Goal: Task Accomplishment & Management: Complete application form

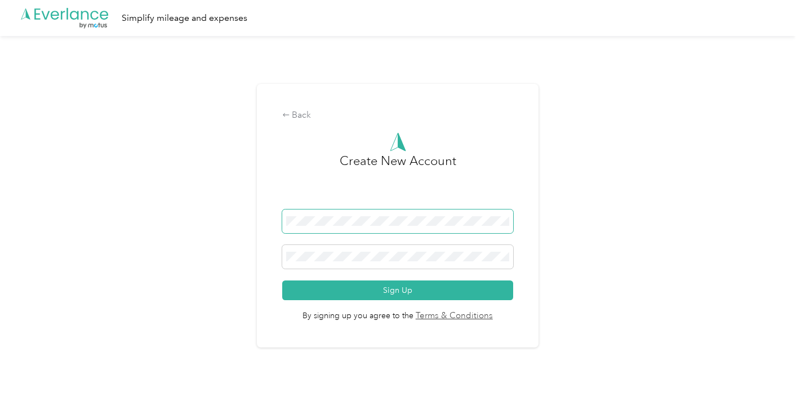
click at [317, 212] on span at bounding box center [398, 222] width 232 height 24
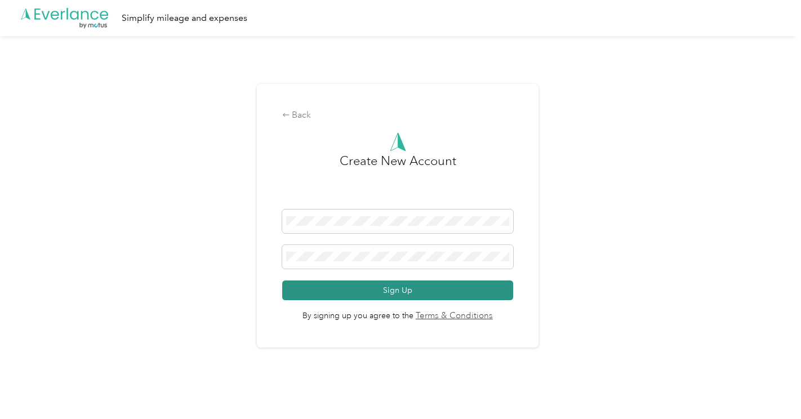
click at [445, 300] on button "Sign Up" at bounding box center [398, 291] width 232 height 20
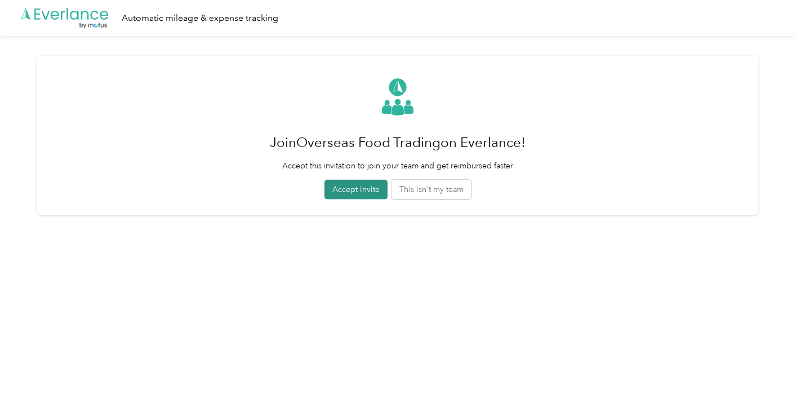
click at [365, 192] on button "Accept invite" at bounding box center [356, 190] width 63 height 20
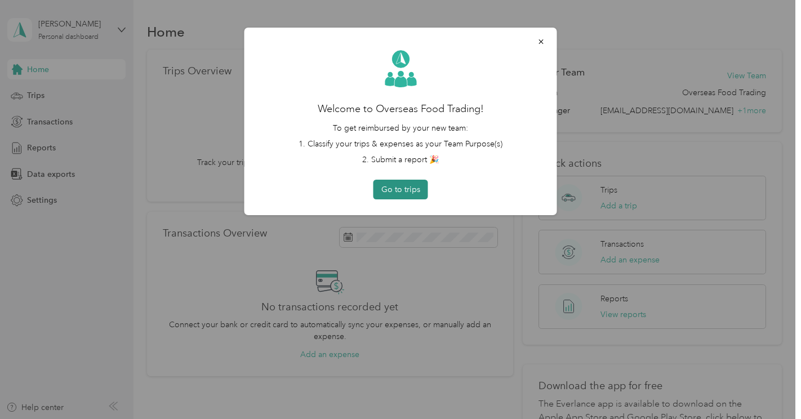
click at [407, 185] on button "Go to trips" at bounding box center [401, 190] width 55 height 20
